Goal: Transaction & Acquisition: Book appointment/travel/reservation

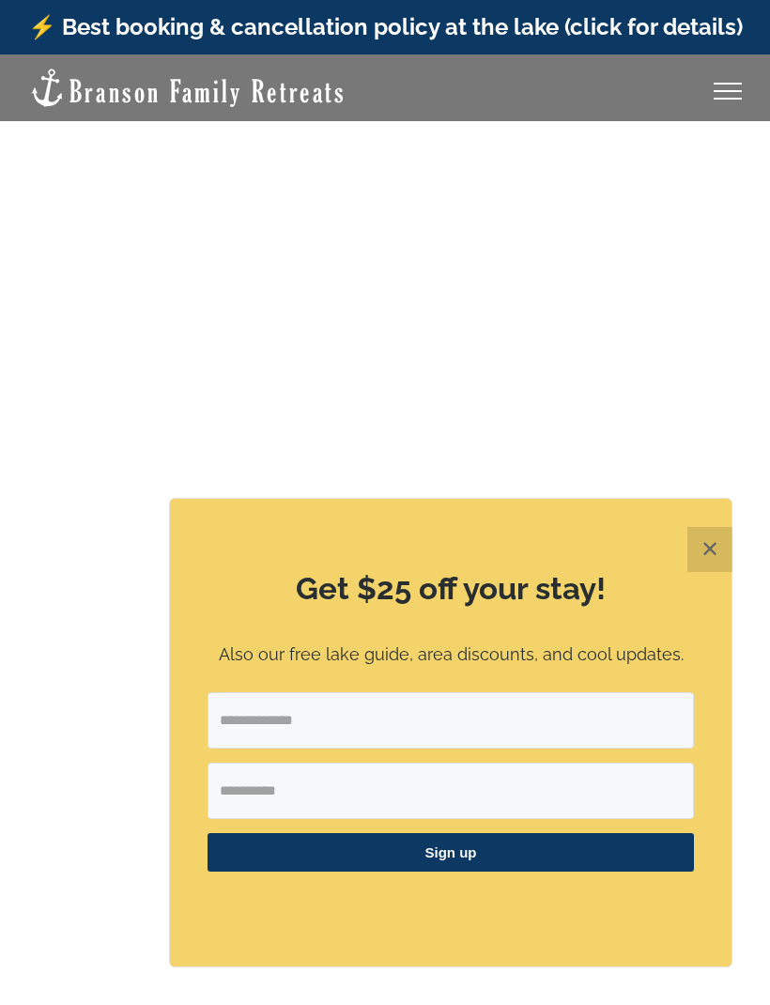
click at [681, 551] on div "Get $25 off your stay! Also our free lake guide, area discounts, and cool updat…" at bounding box center [451, 733] width 562 height 468
click at [708, 545] on button "✕" at bounding box center [709, 549] width 45 height 45
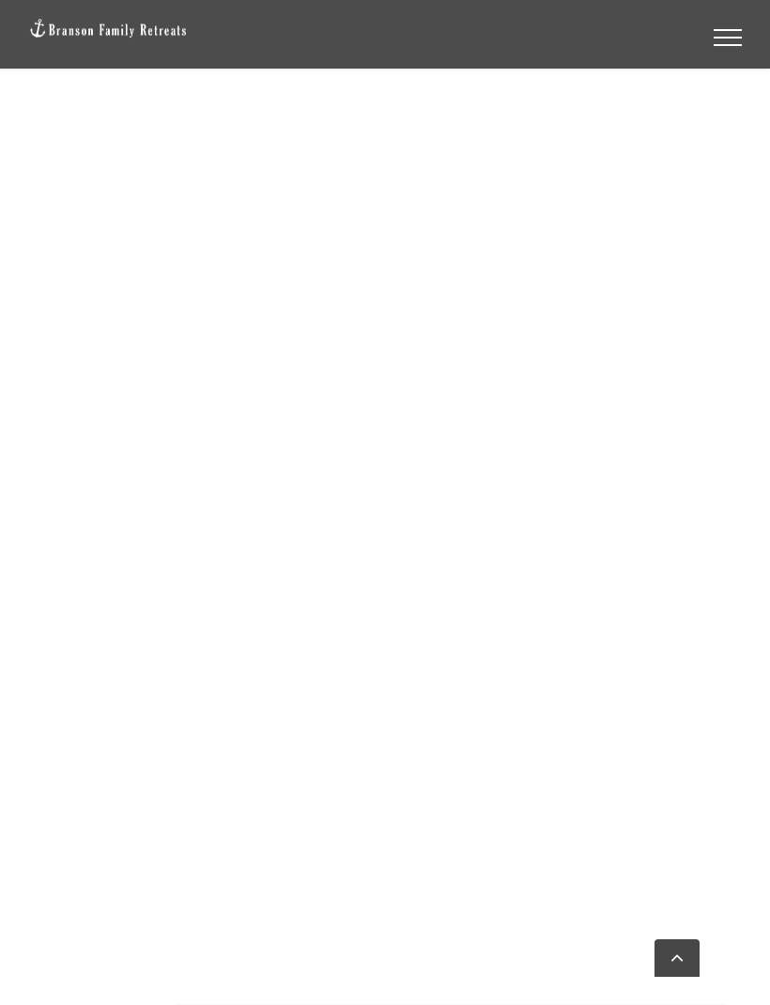
scroll to position [2351, 0]
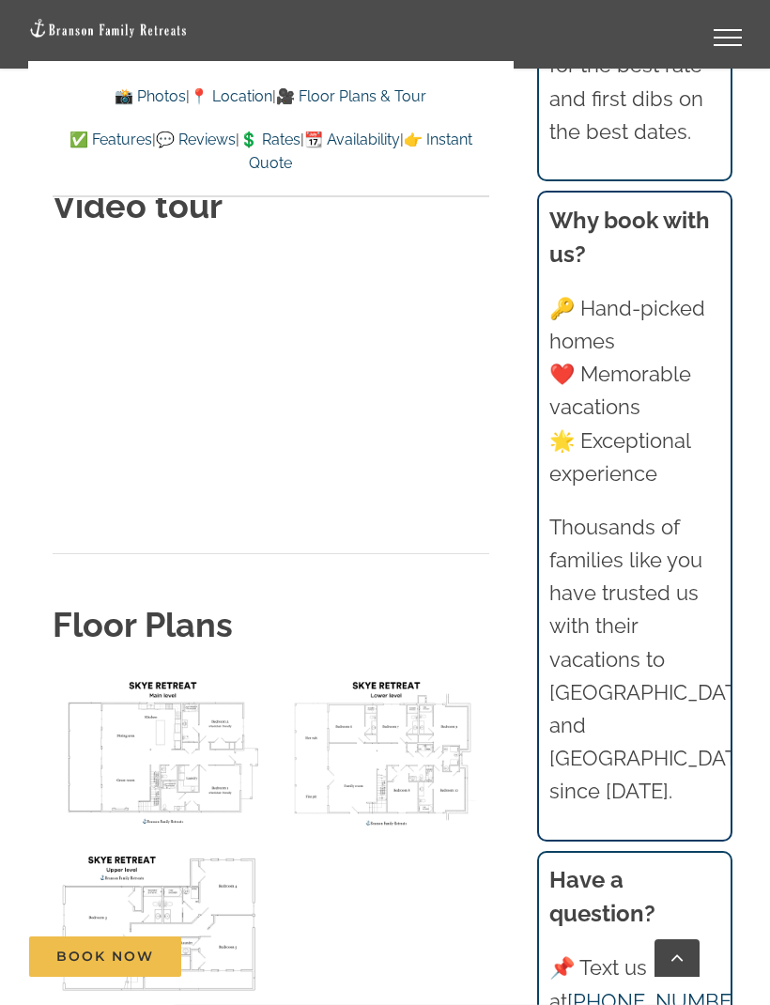
scroll to position [8875, 0]
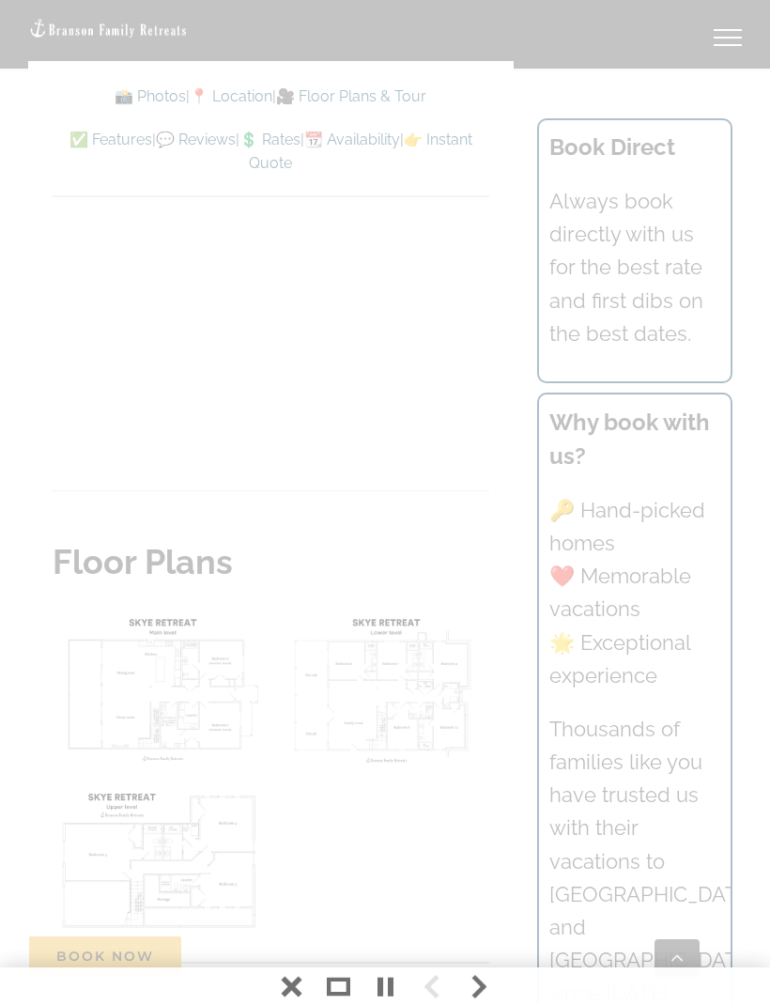
scroll to position [8937, 0]
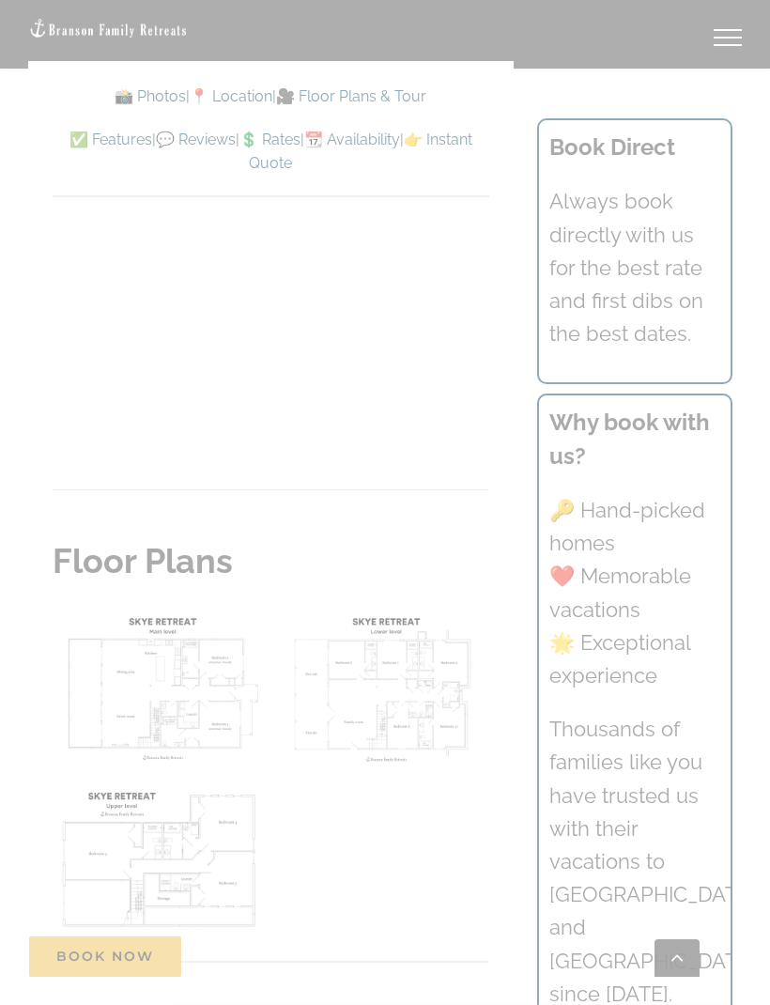
click at [150, 783] on div at bounding box center [385, 502] width 770 height 1005
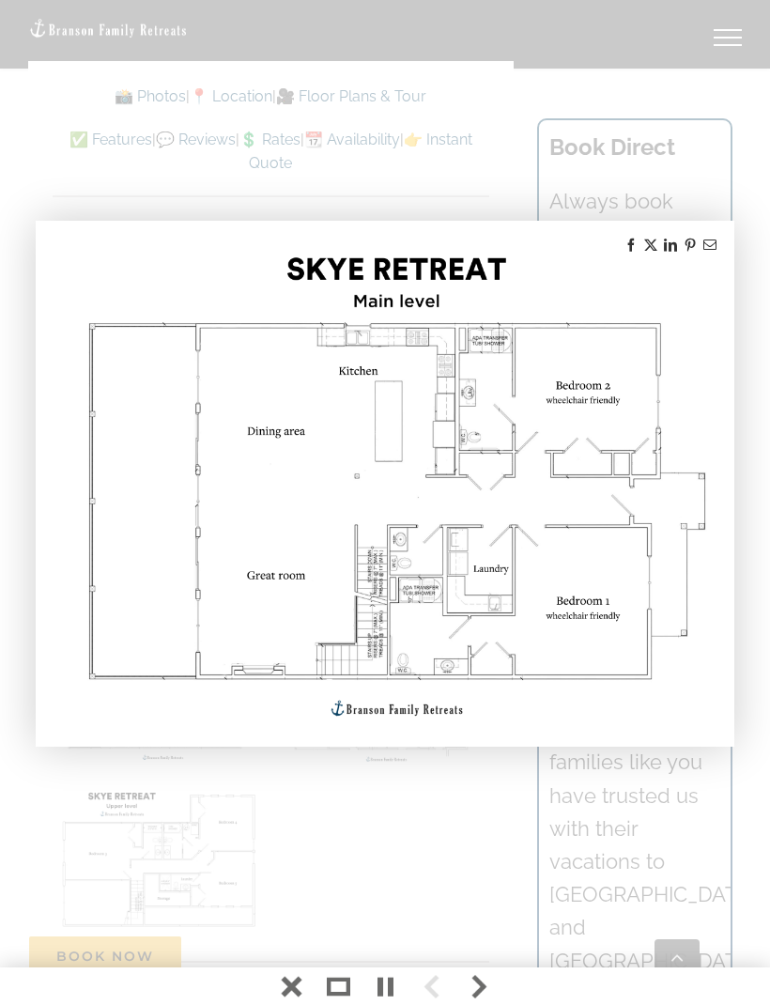
click at [130, 791] on div at bounding box center [385, 502] width 770 height 1005
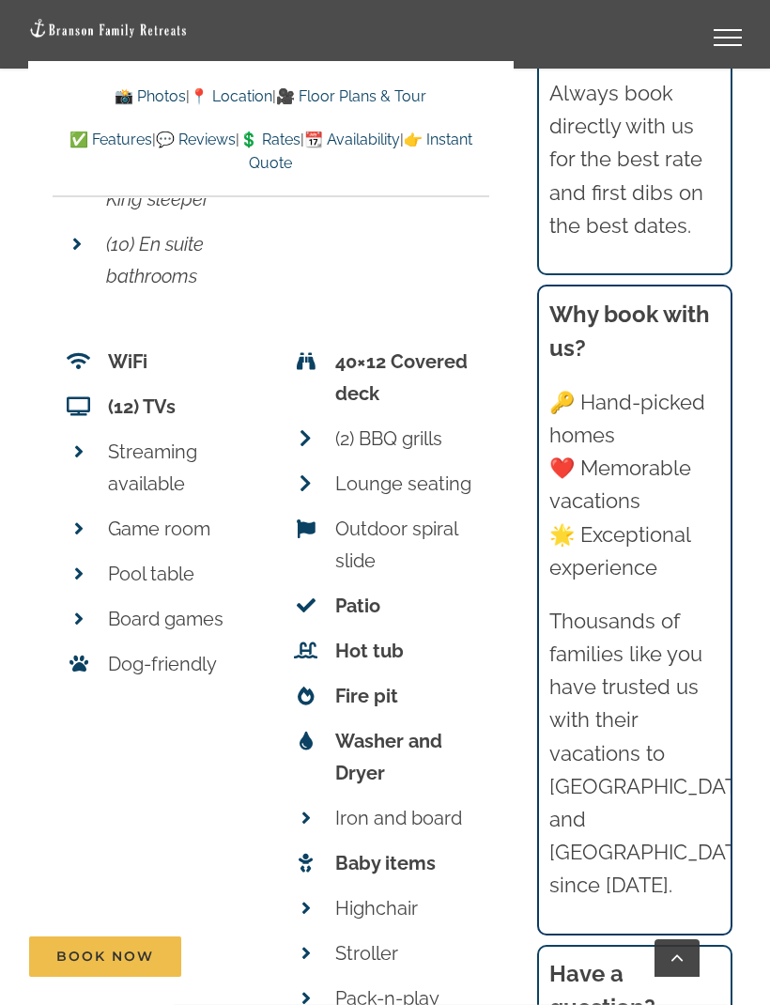
scroll to position [11509, 0]
click at [316, 424] on span at bounding box center [306, 440] width 32 height 32
click at [338, 424] on p "(2) BBQ grills" at bounding box center [407, 440] width 144 height 32
click at [311, 430] on icon at bounding box center [306, 439] width 12 height 19
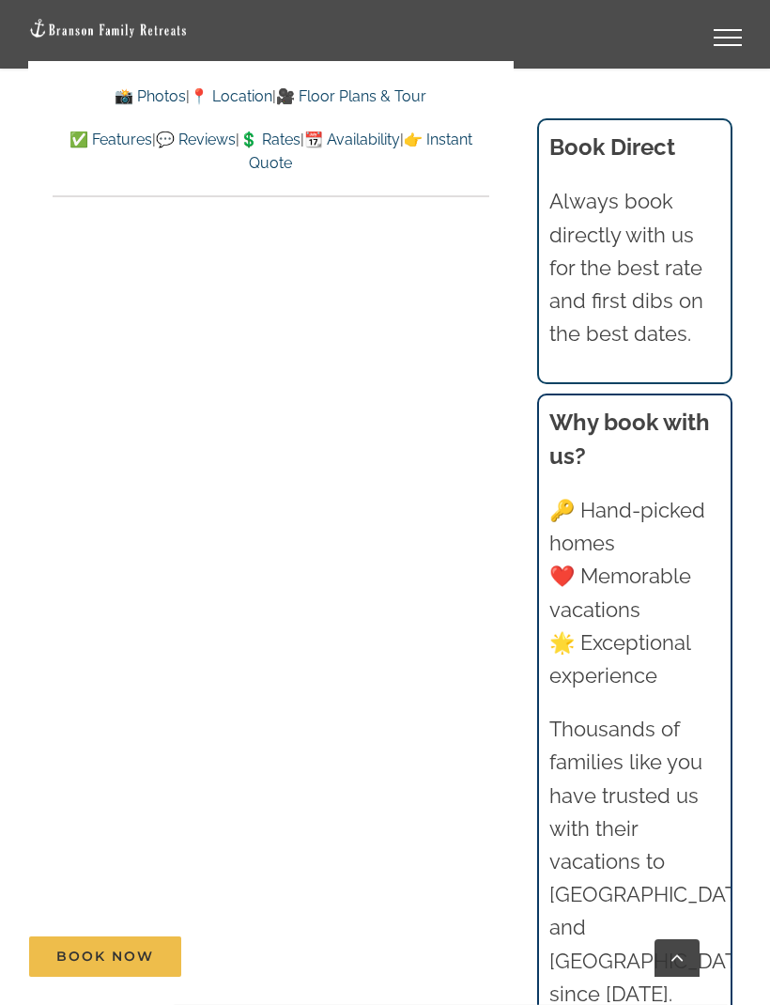
scroll to position [13975, 0]
click at [301, 137] on link "💲 Rates" at bounding box center [269, 140] width 61 height 18
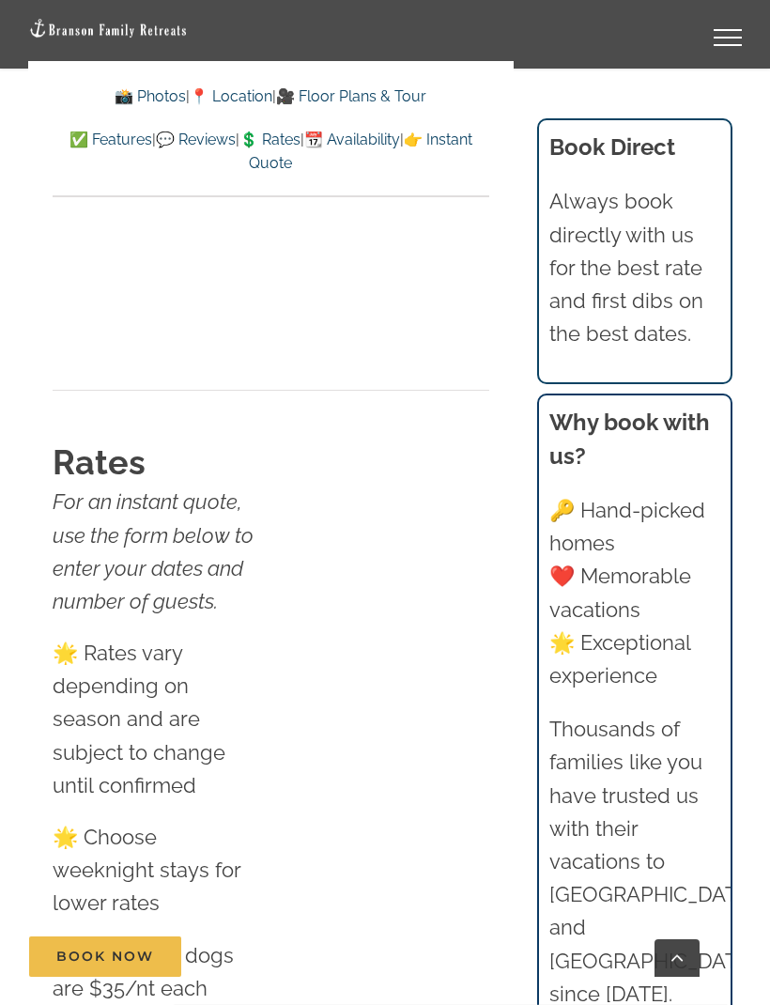
scroll to position [15379, 0]
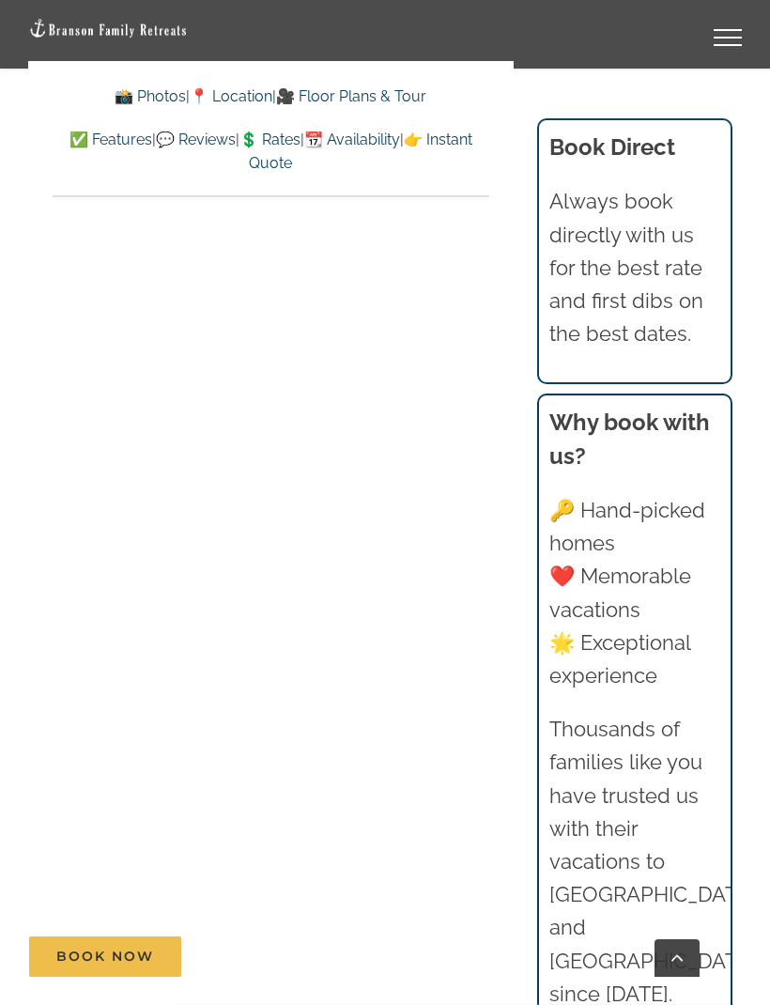
scroll to position [13878, 0]
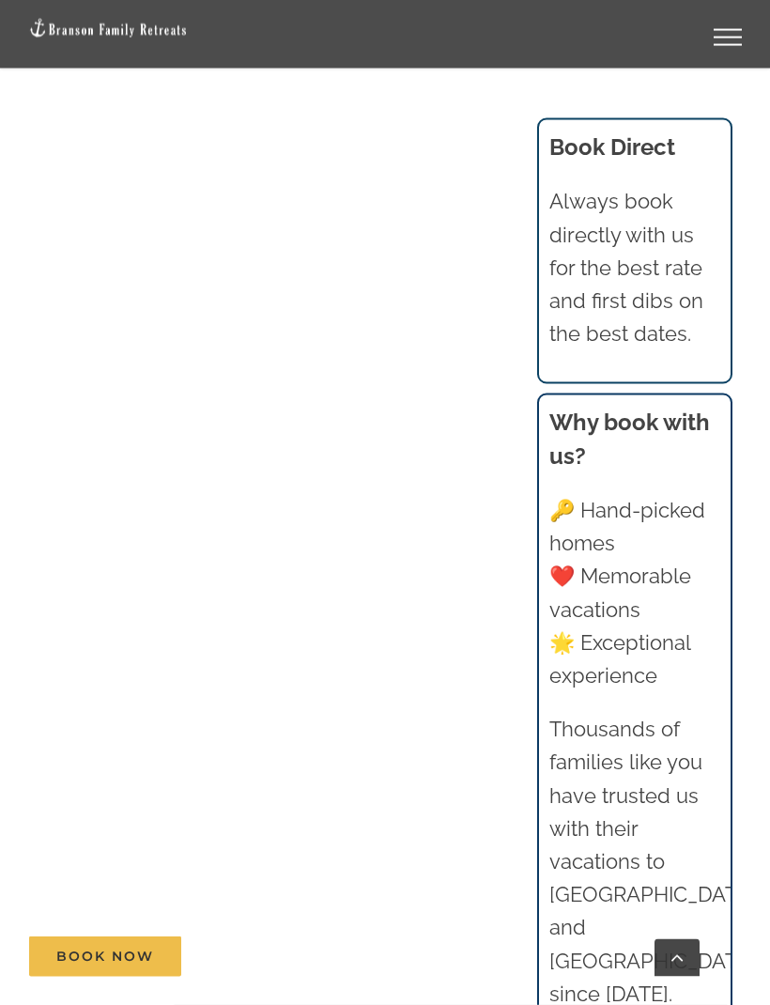
scroll to position [9594, 0]
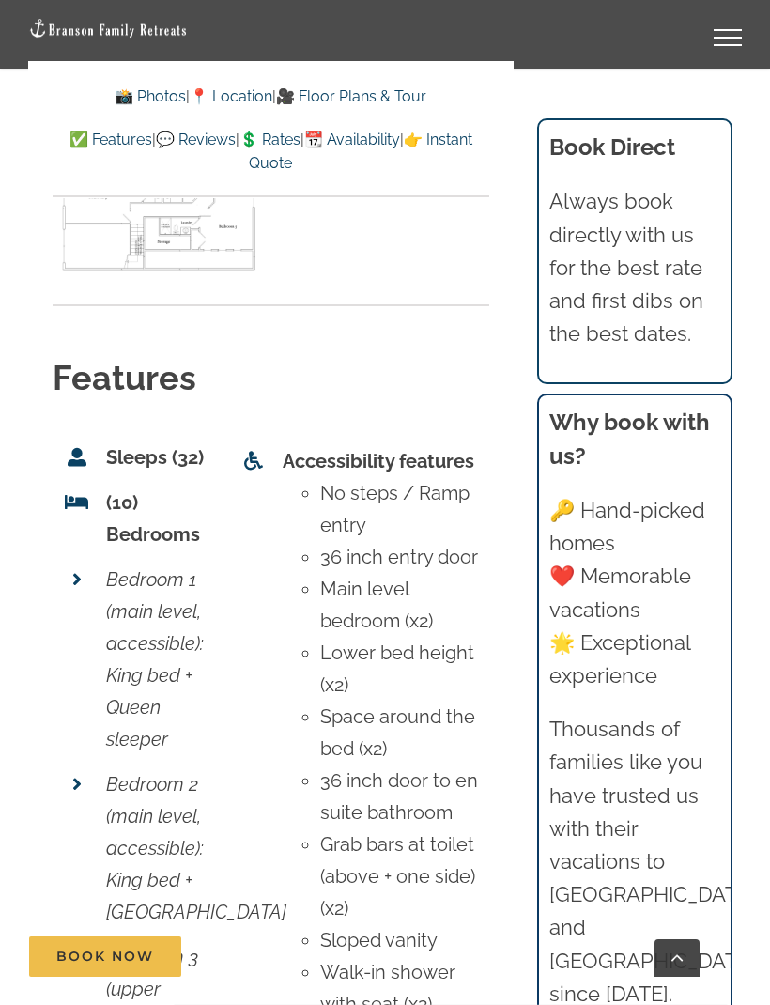
scroll to position [8937, 0]
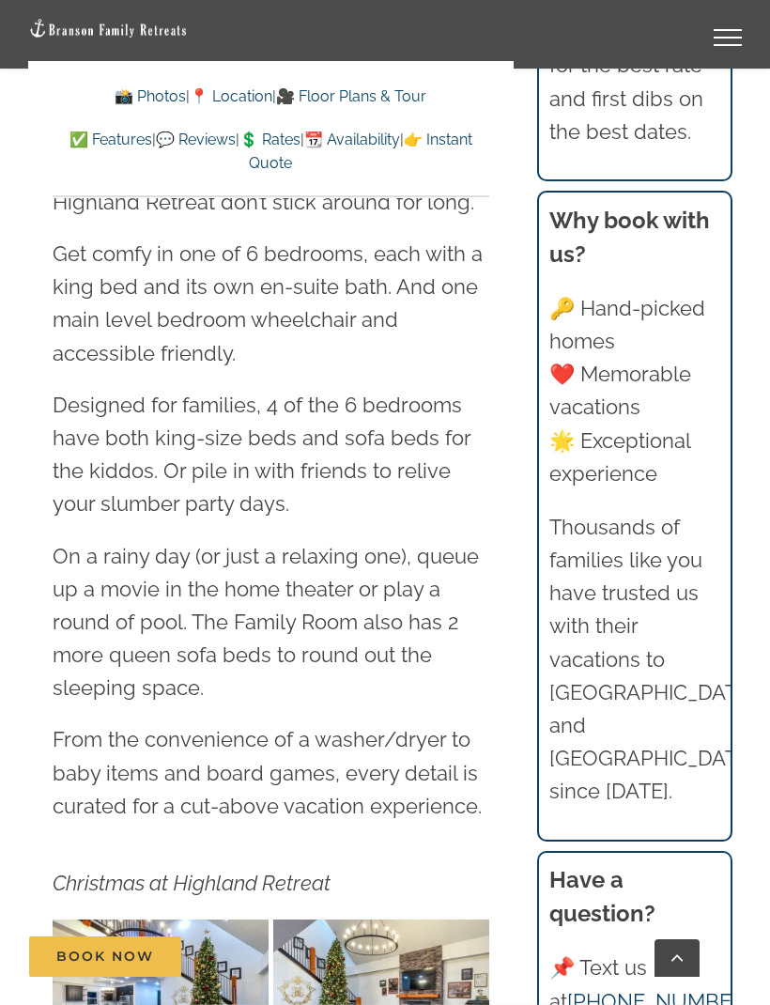
scroll to position [3446, 0]
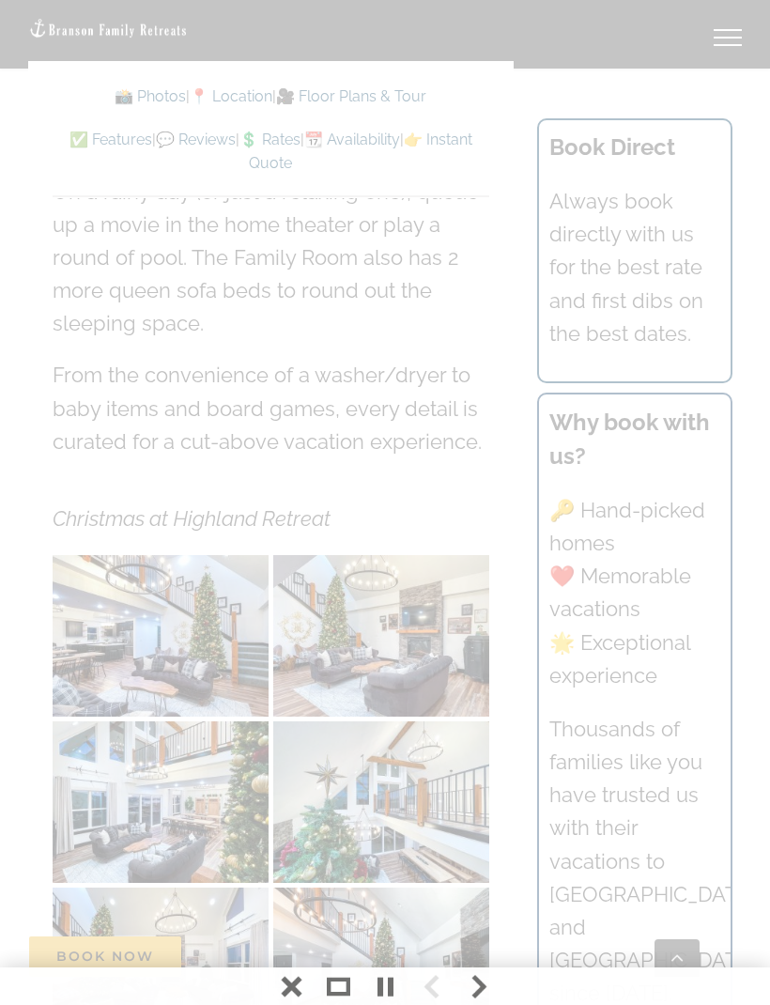
scroll to position [3808, 0]
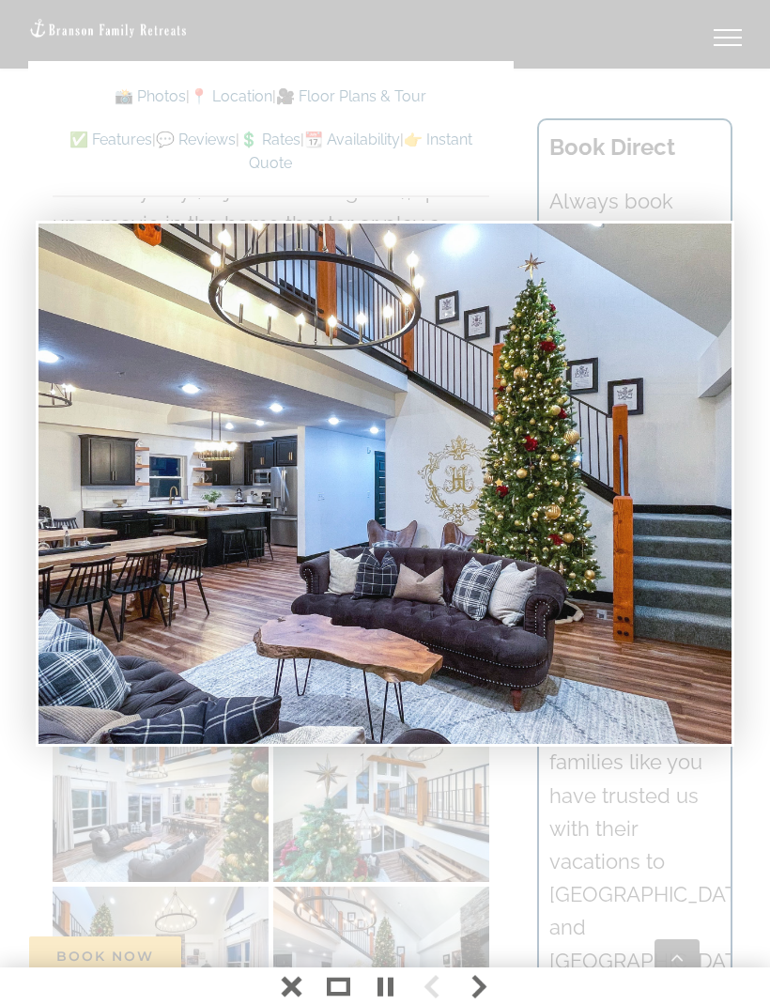
click at [661, 496] on img at bounding box center [385, 484] width 693 height 520
click at [712, 524] on img at bounding box center [385, 484] width 693 height 520
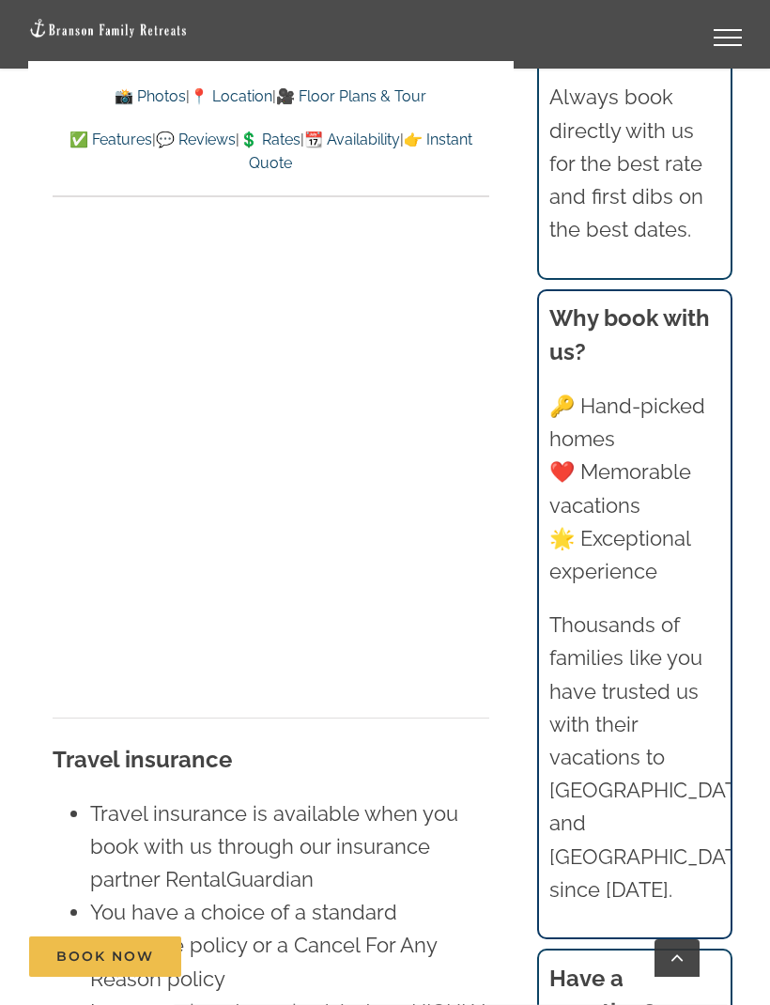
scroll to position [14257, 0]
click at [527, 6] on div "Vacation homes 2 to 3 Bedrooms Mini Camp | 2 Bedrooms Mini Pearl | 2 Bedrooms M…" at bounding box center [385, 34] width 714 height 69
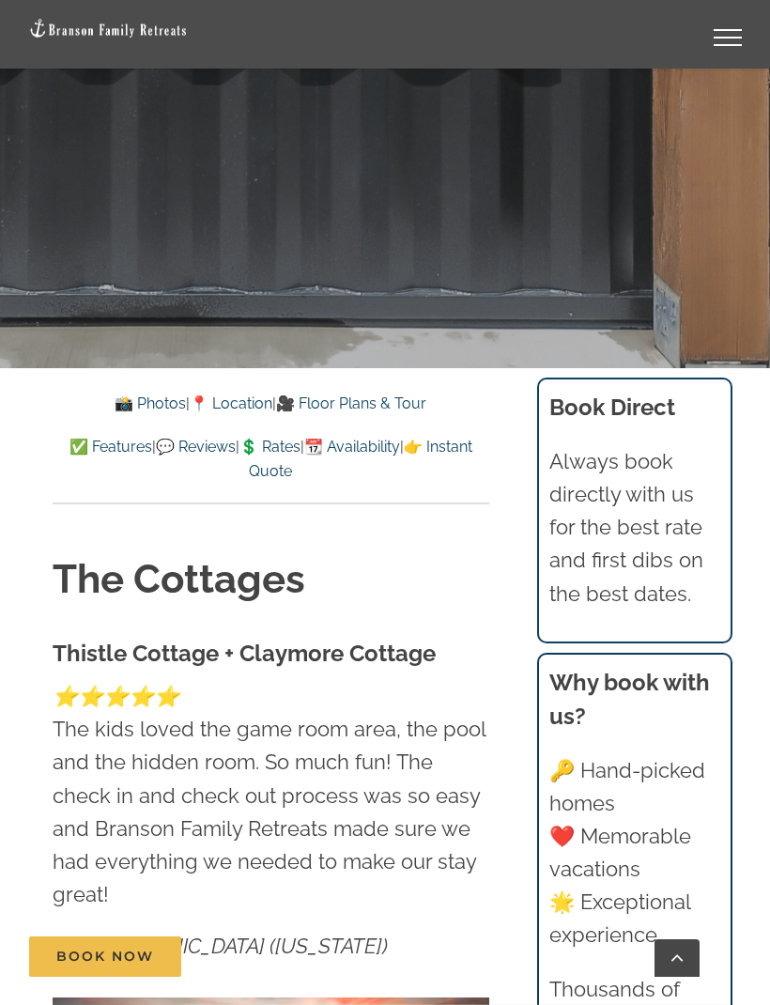
scroll to position [687, 0]
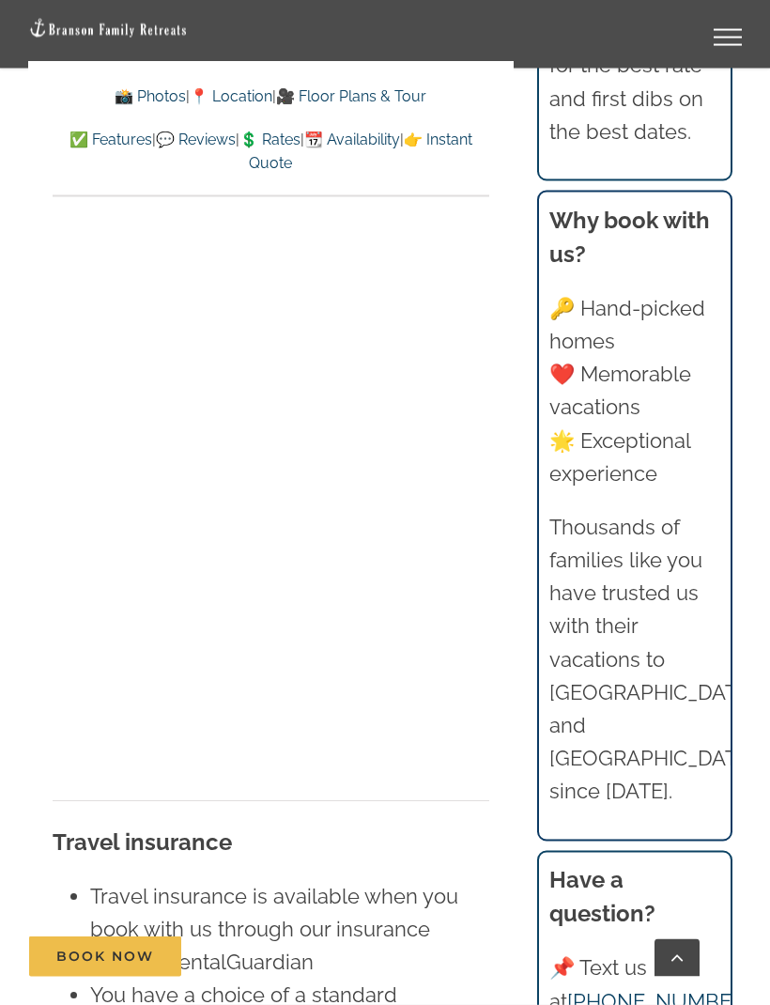
scroll to position [14242, 0]
